Goal: Task Accomplishment & Management: Use online tool/utility

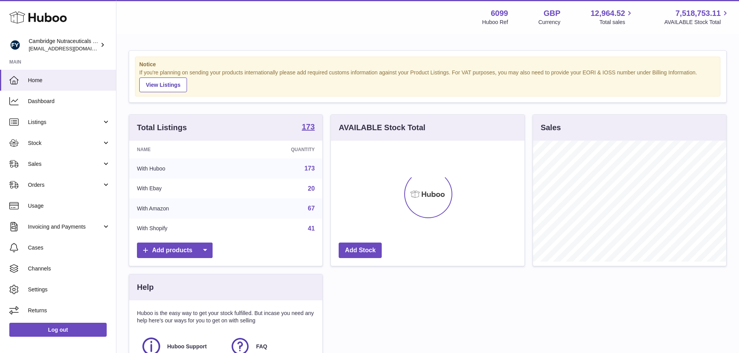
scroll to position [121, 194]
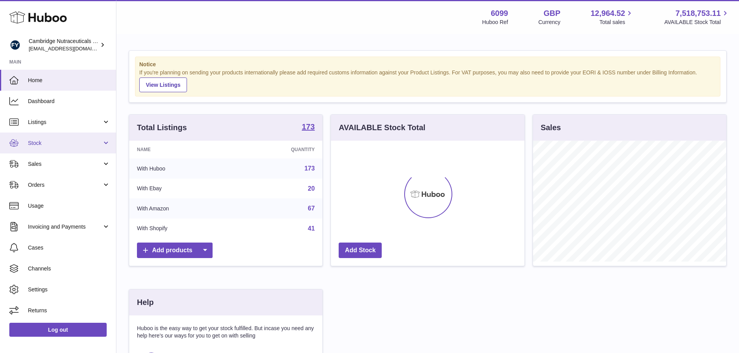
click at [54, 135] on link "Stock" at bounding box center [58, 143] width 116 height 21
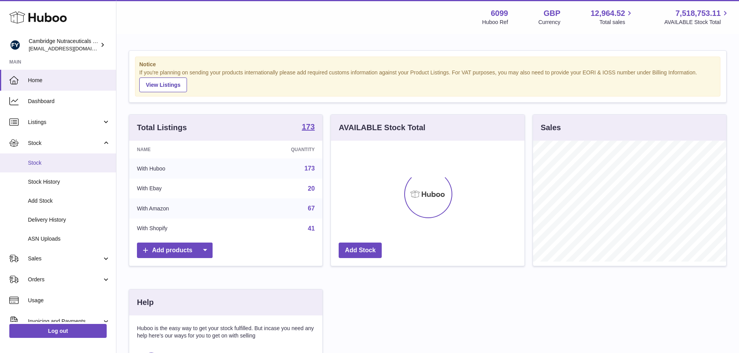
click at [49, 164] on span "Stock" at bounding box center [69, 162] width 82 height 7
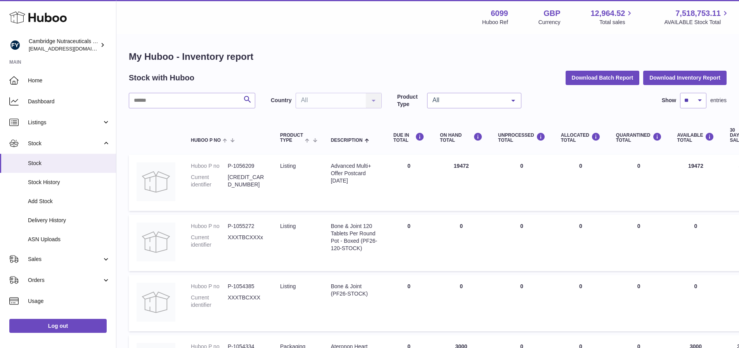
click at [210, 98] on input "text" at bounding box center [192, 101] width 126 height 16
type input "*********"
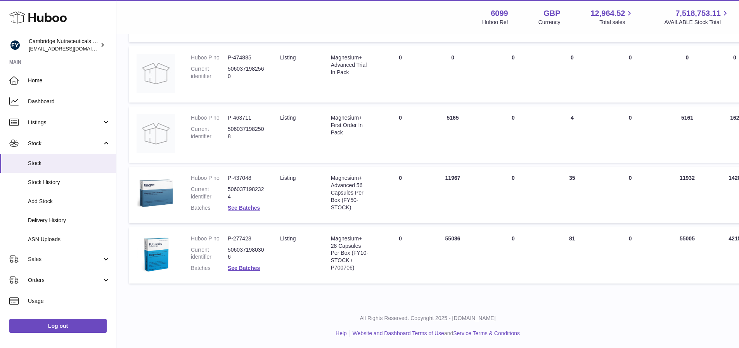
scroll to position [410, 0]
click at [243, 264] on link "See Batches" at bounding box center [244, 267] width 32 height 6
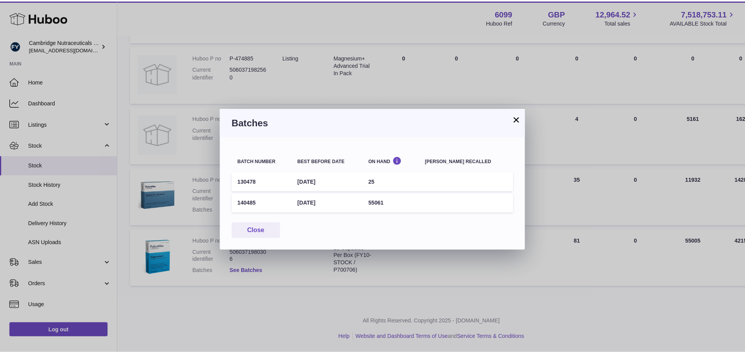
scroll to position [404, 0]
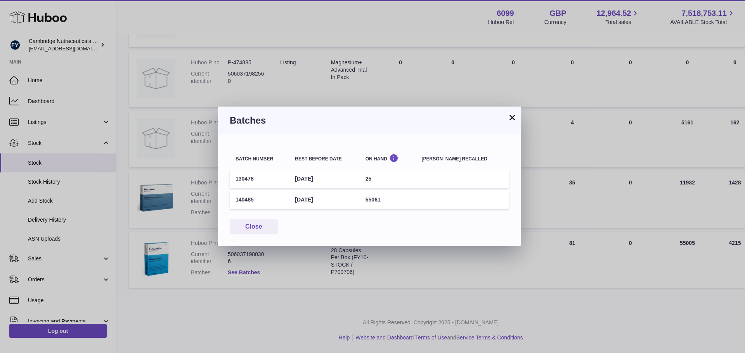
drag, startPoint x: 240, startPoint y: 202, endPoint x: 263, endPoint y: 204, distance: 23.0
click at [263, 204] on td "140485" at bounding box center [259, 199] width 59 height 19
copy td "140485"
drag, startPoint x: 339, startPoint y: 199, endPoint x: 299, endPoint y: 197, distance: 40.4
click at [299, 199] on td "[DATE]" at bounding box center [324, 199] width 70 height 19
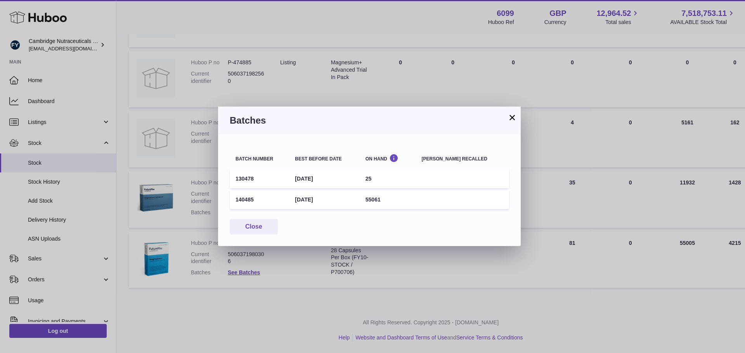
copy td "[DATE]"
